Goal: Subscribe to service/newsletter

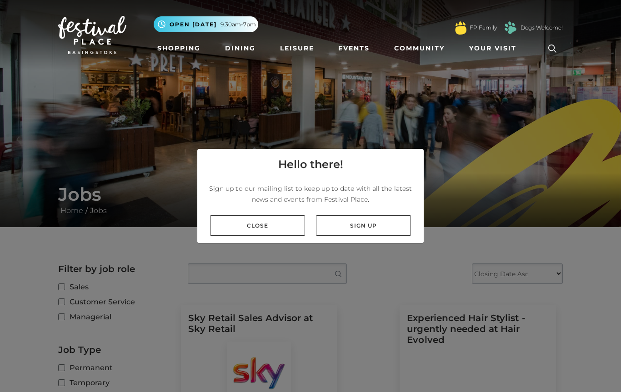
click at [358, 224] on link "Sign up" at bounding box center [363, 225] width 95 height 20
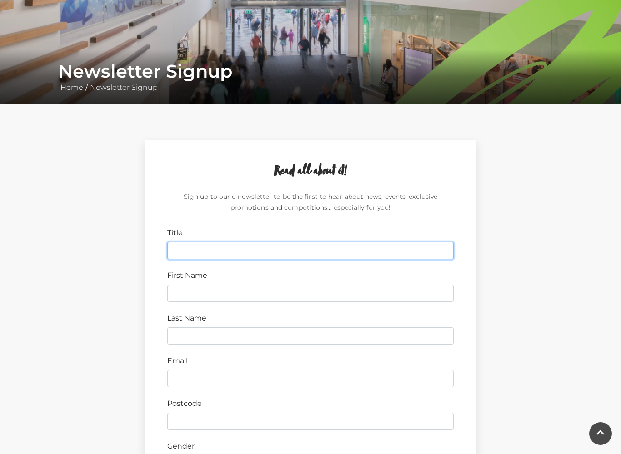
click at [213, 250] on input "Title" at bounding box center [310, 250] width 286 height 17
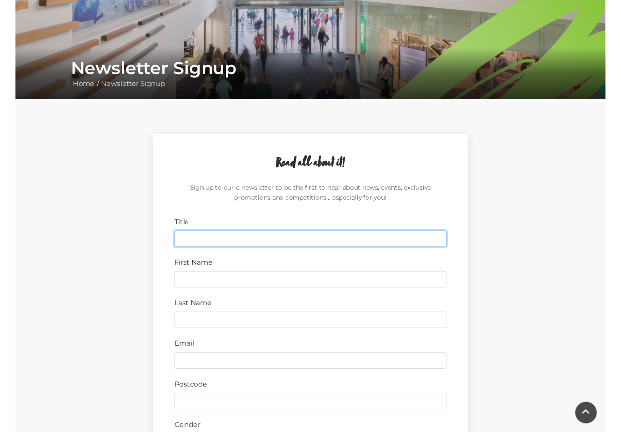
scroll to position [123, 0]
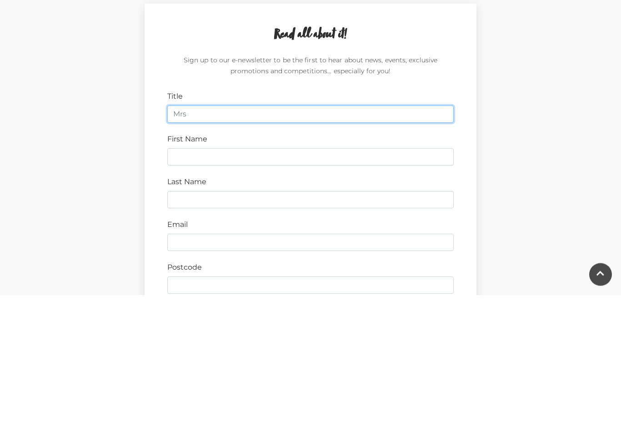
type input "Mrs"
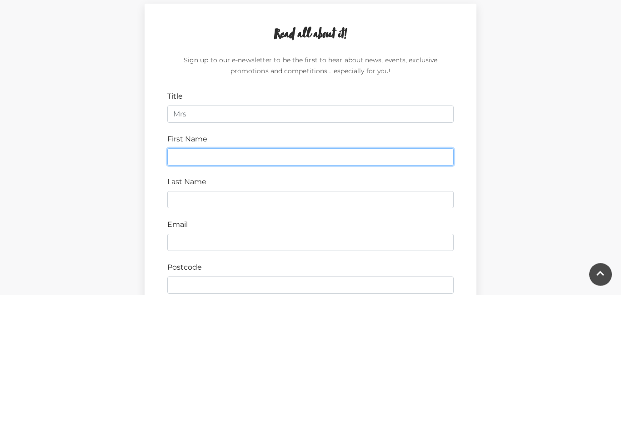
click at [217, 285] on input "First Name" at bounding box center [310, 293] width 286 height 17
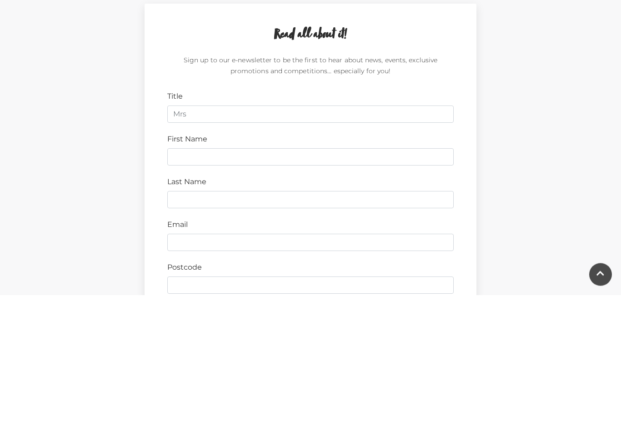
type input "[PERSON_NAME]"
type input "Shallow"
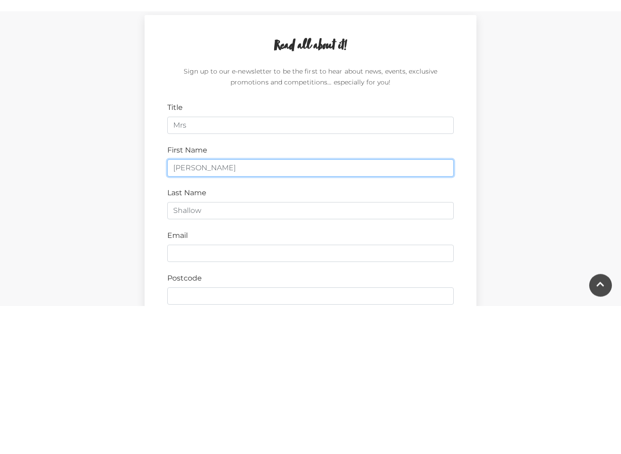
scroll to position [260, 0]
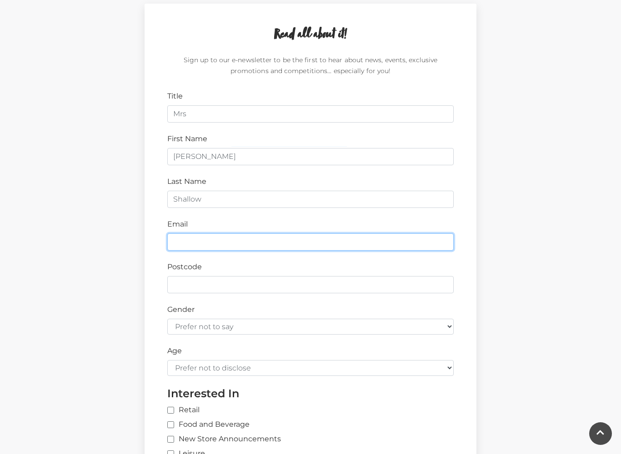
type input "[EMAIL_ADDRESS][DOMAIN_NAME]"
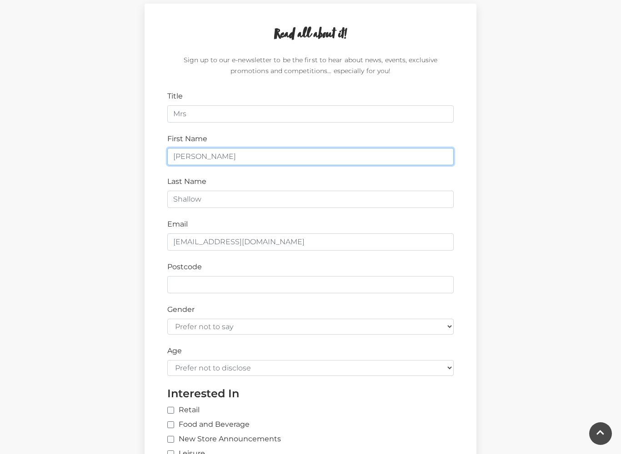
type input "RG23 7SJ"
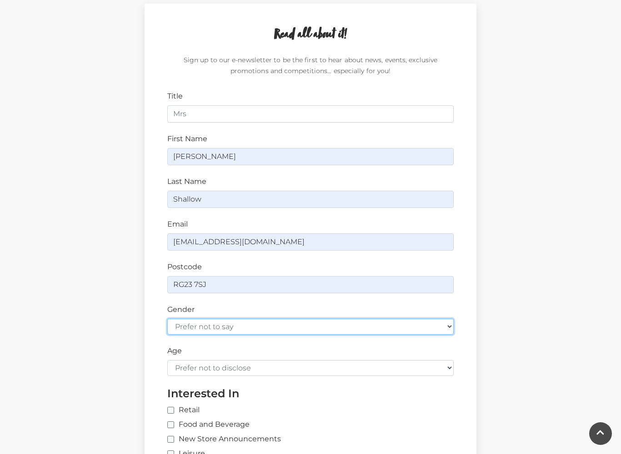
click at [451, 323] on select "Prefer not to say [DEMOGRAPHIC_DATA] [DEMOGRAPHIC_DATA]" at bounding box center [310, 327] width 286 height 16
select select "[DEMOGRAPHIC_DATA]"
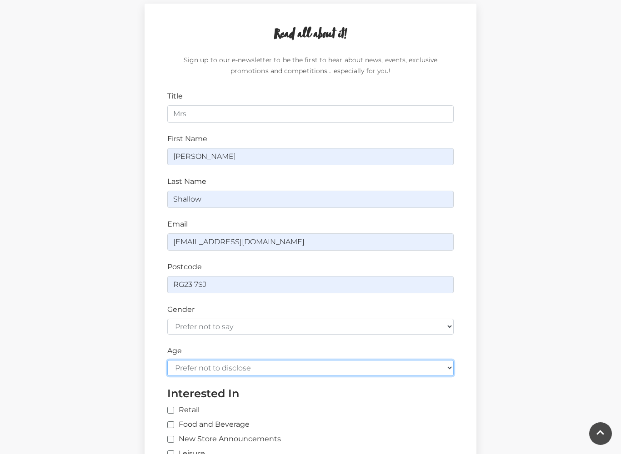
click at [447, 364] on select "Prefer not to disclose Under 18 18-24 25-34 35-44 45-54 55-64 65+" at bounding box center [310, 368] width 286 height 16
select select "55-64"
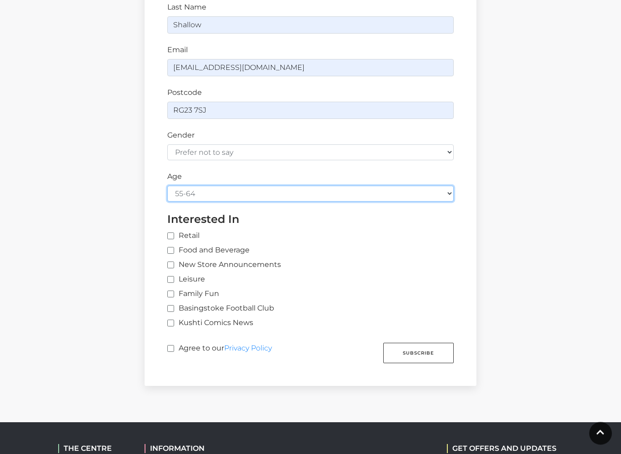
scroll to position [435, 0]
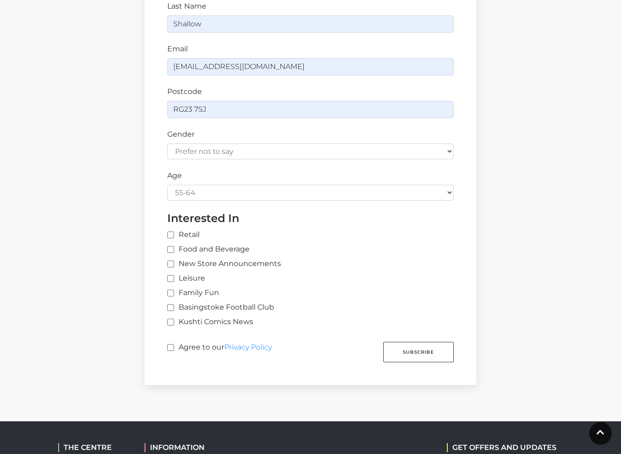
click at [173, 233] on input "Retail" at bounding box center [317, 236] width 300 height 6
checkbox input "true"
click at [170, 248] on input "Food and Beverage" at bounding box center [170, 250] width 6 height 6
checkbox input "true"
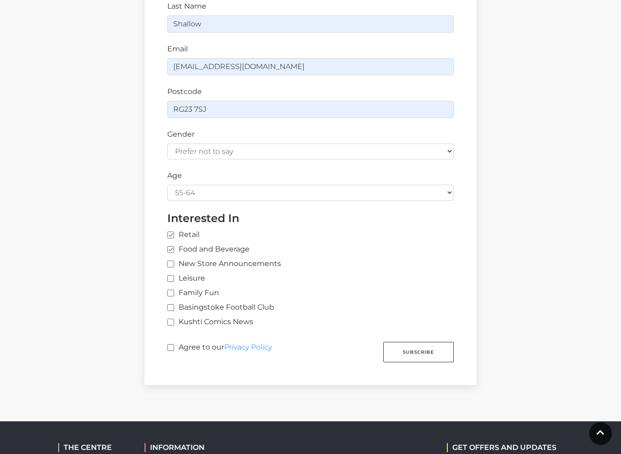
click at [180, 343] on label "Agree to our Privacy Policy" at bounding box center [219, 350] width 105 height 17
click at [173, 345] on input "Agree to our Privacy Policy" at bounding box center [170, 348] width 6 height 6
checkbox input "true"
click at [434, 345] on button "Subscribe" at bounding box center [418, 352] width 70 height 20
